Goal: Check status: Check status

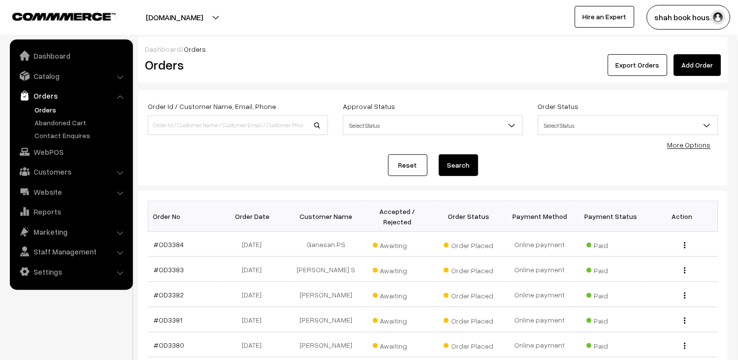
scroll to position [55, 0]
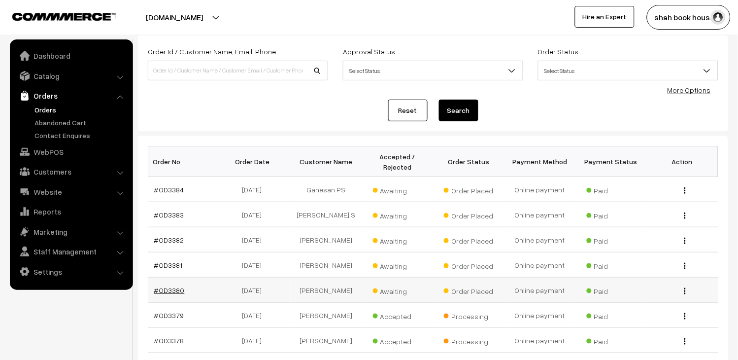
click at [170, 288] on link "#OD3380" at bounding box center [169, 290] width 31 height 8
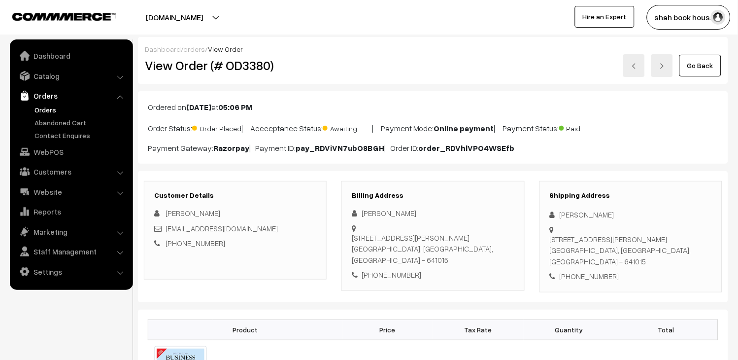
click at [625, 67] on link at bounding box center [634, 65] width 22 height 23
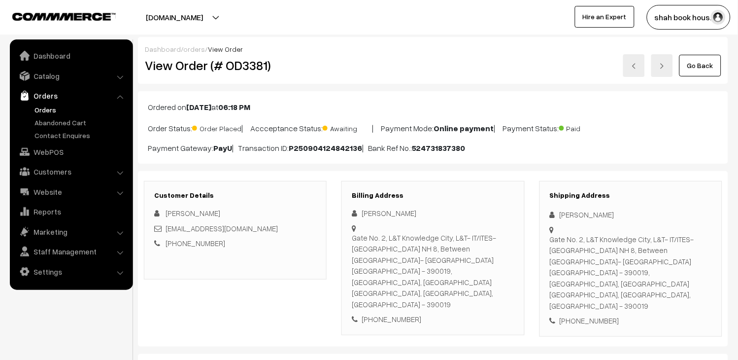
click at [628, 70] on link at bounding box center [634, 65] width 22 height 23
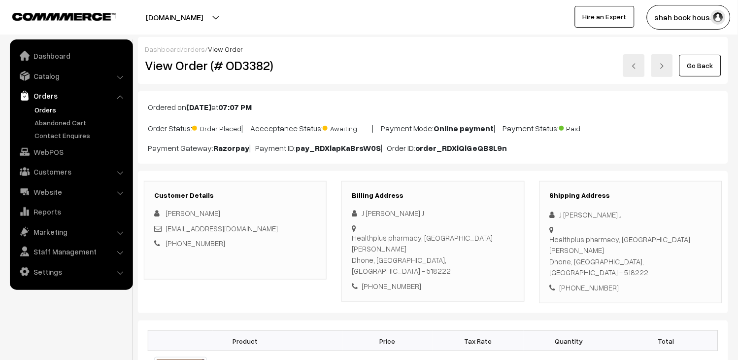
click at [634, 67] on img at bounding box center [634, 66] width 6 height 6
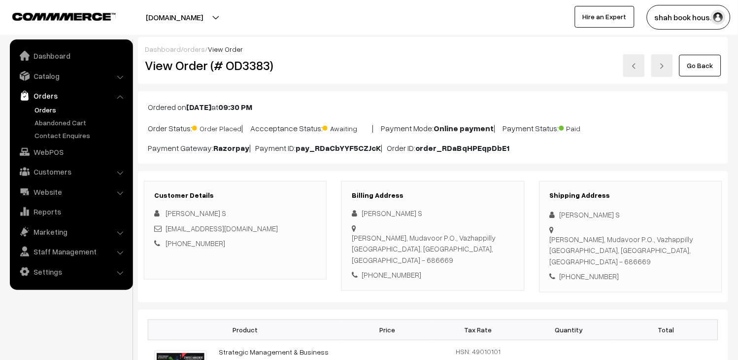
click at [641, 67] on link at bounding box center [634, 65] width 22 height 23
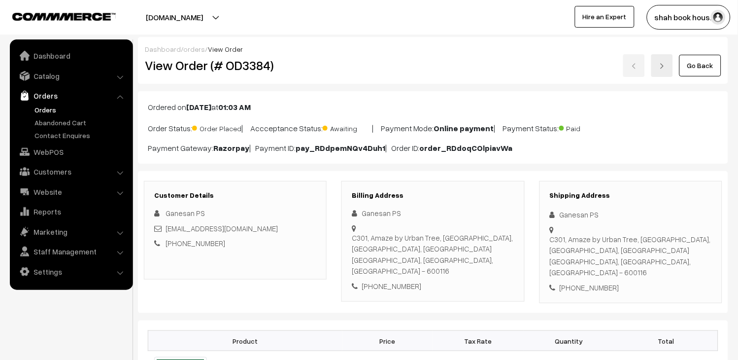
click at [42, 110] on link "Orders" at bounding box center [81, 109] width 98 height 10
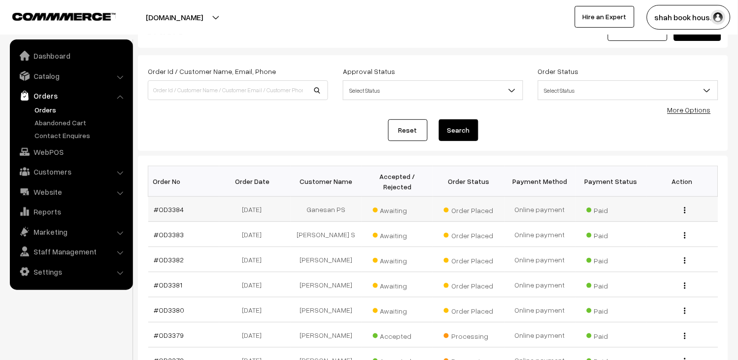
scroll to position [55, 0]
